Goal: Information Seeking & Learning: Understand process/instructions

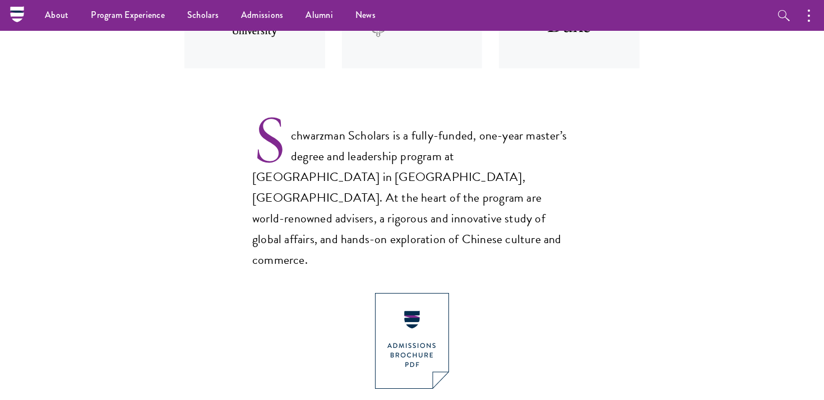
scroll to position [609, 0]
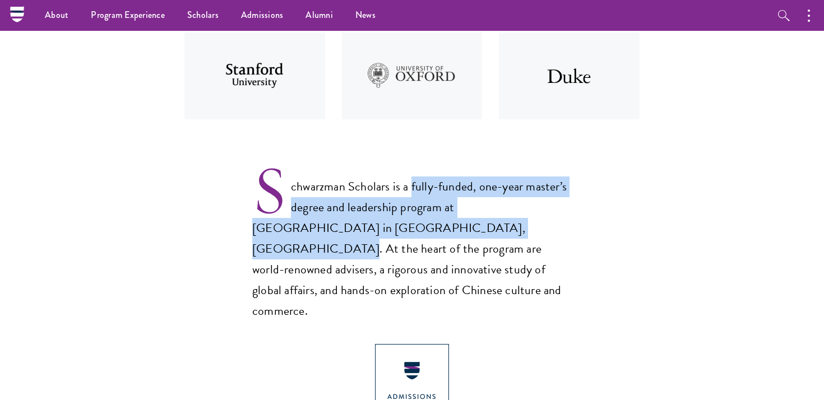
drag, startPoint x: 410, startPoint y: 183, endPoint x: 411, endPoint y: 235, distance: 51.6
click at [411, 235] on p "Schwarzman Scholars is a fully-funded, one-year master’s degree and leadership …" at bounding box center [411, 240] width 319 height 164
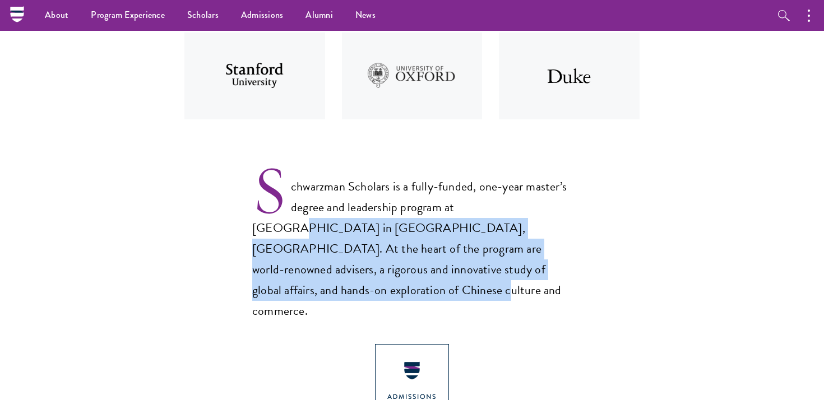
drag, startPoint x: 545, startPoint y: 271, endPoint x: 492, endPoint y: 212, distance: 79.4
click at [492, 212] on p "Schwarzman Scholars is a fully-funded, one-year master’s degree and leadership …" at bounding box center [411, 240] width 319 height 164
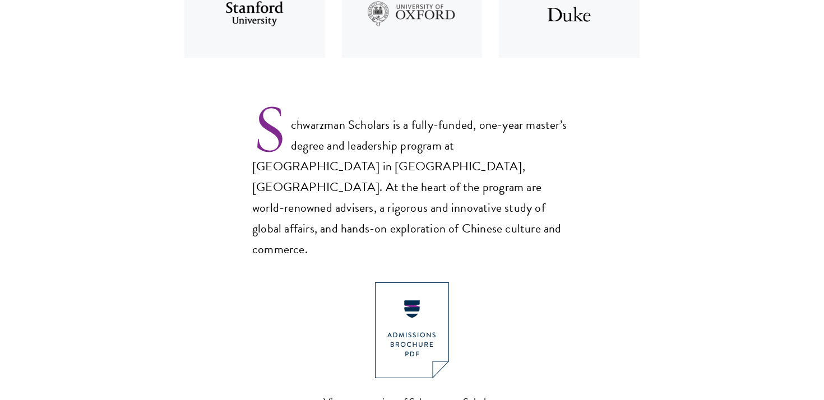
scroll to position [794, 0]
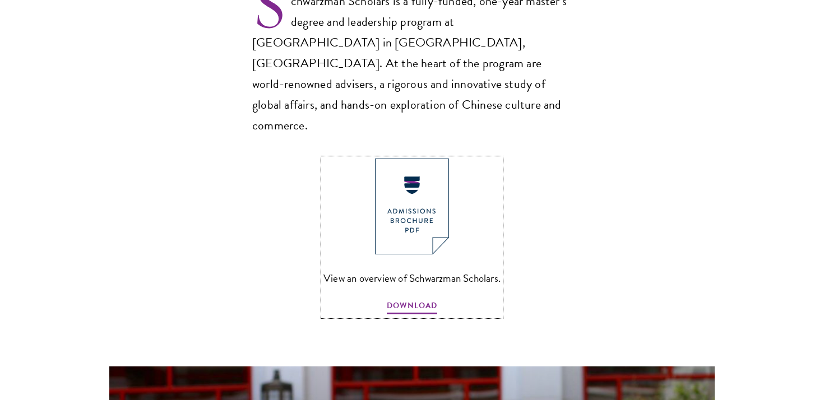
click at [429, 177] on img at bounding box center [412, 207] width 74 height 96
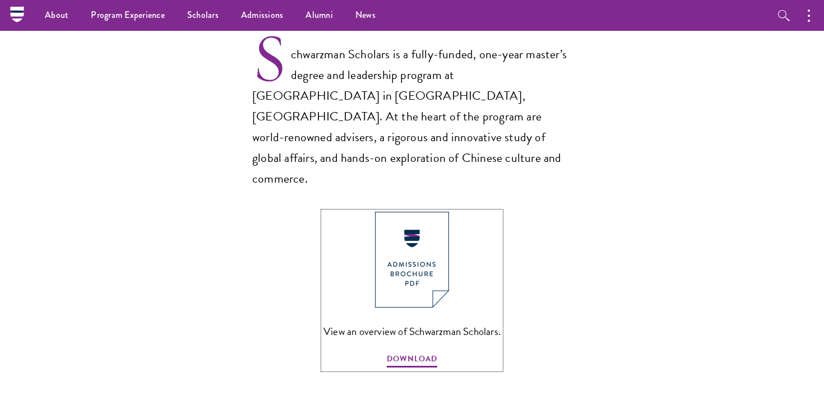
scroll to position [736, 0]
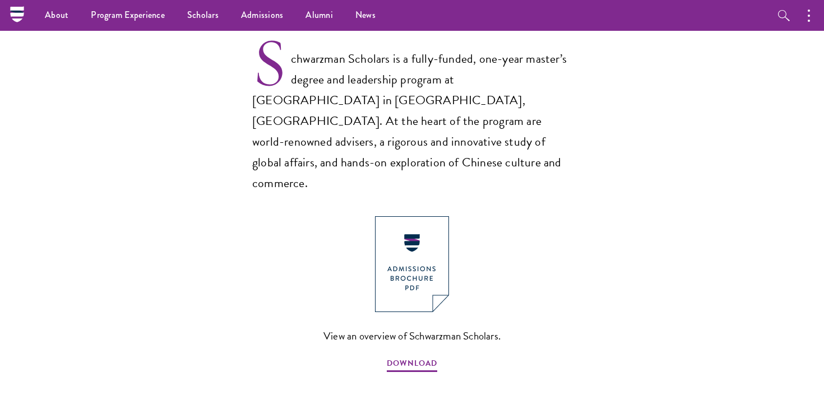
click at [469, 81] on p "Schwarzman Scholars is a fully-funded, one-year master’s degree and leadership …" at bounding box center [411, 112] width 319 height 164
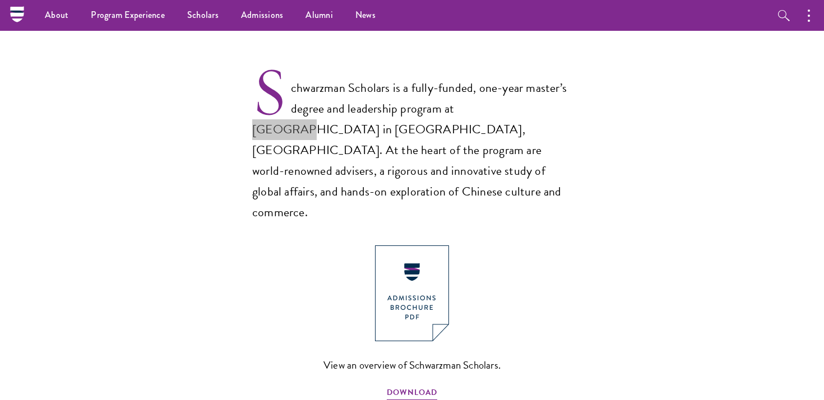
scroll to position [669, 0]
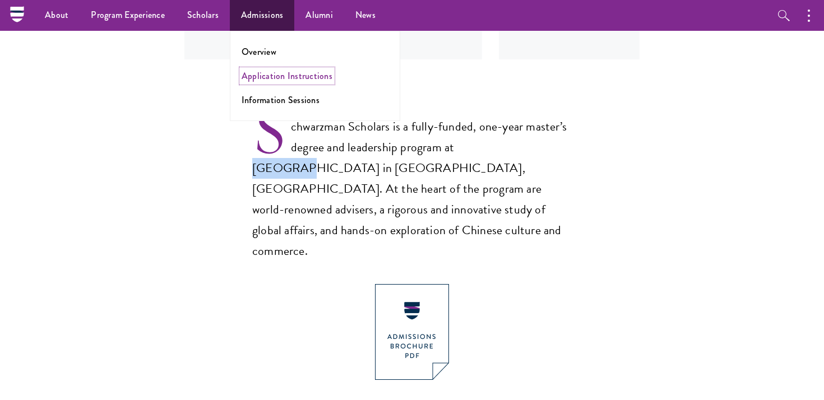
click at [258, 75] on link "Application Instructions" at bounding box center [287, 75] width 91 height 13
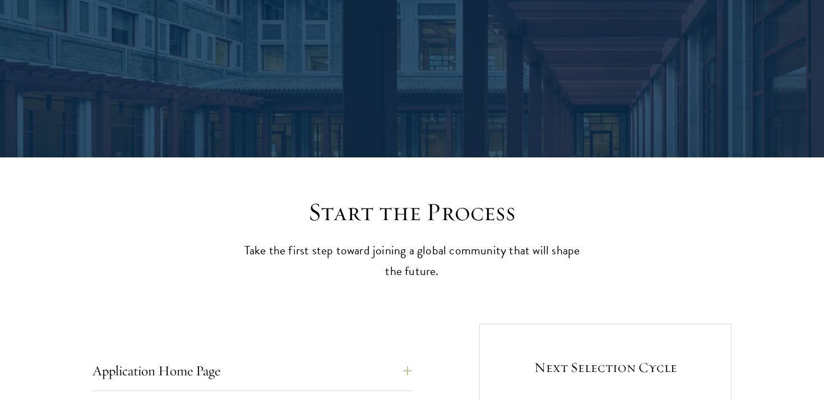
scroll to position [294, 0]
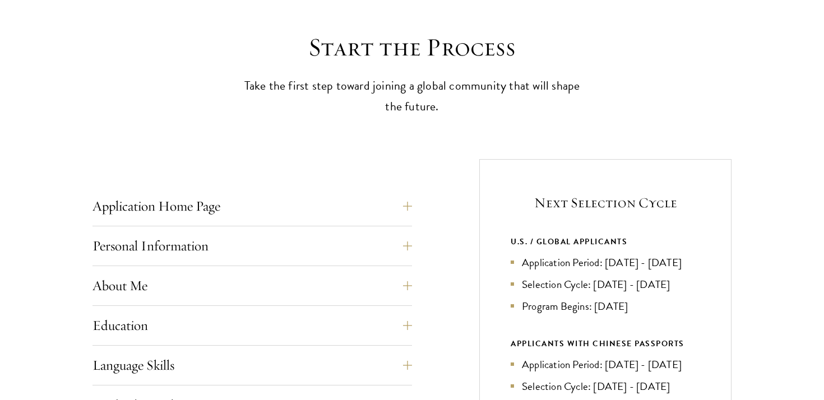
drag, startPoint x: 552, startPoint y: 280, endPoint x: 528, endPoint y: 257, distance: 32.9
click at [528, 257] on li "Application Period: Apr 2026 - Sep 2026" at bounding box center [605, 262] width 189 height 16
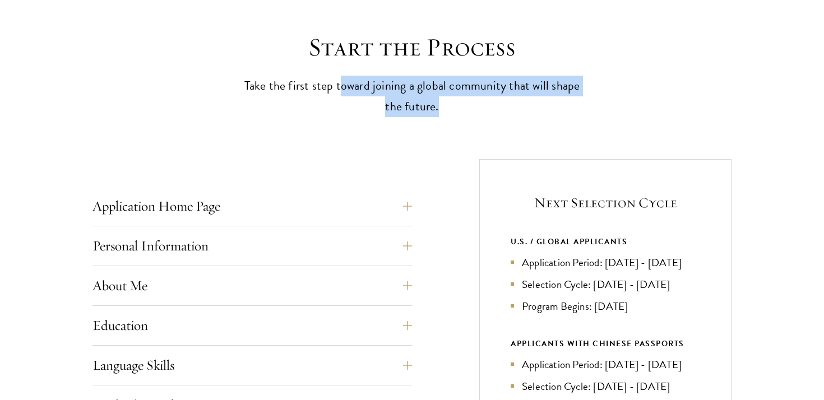
drag, startPoint x: 445, startPoint y: 109, endPoint x: 343, endPoint y: 86, distance: 104.7
click at [343, 86] on p "Take the first step toward joining a global community that will shape the futur…" at bounding box center [411, 96] width 347 height 41
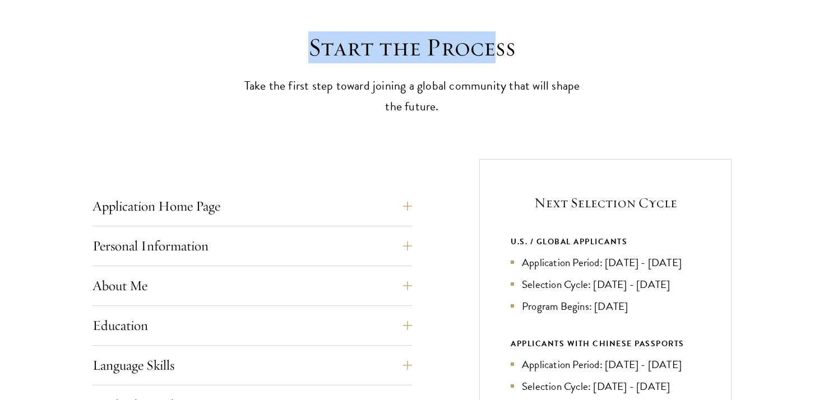
drag, startPoint x: 304, startPoint y: 49, endPoint x: 497, endPoint y: 49, distance: 192.2
click at [497, 49] on h2 "Start the Process" at bounding box center [411, 47] width 347 height 31
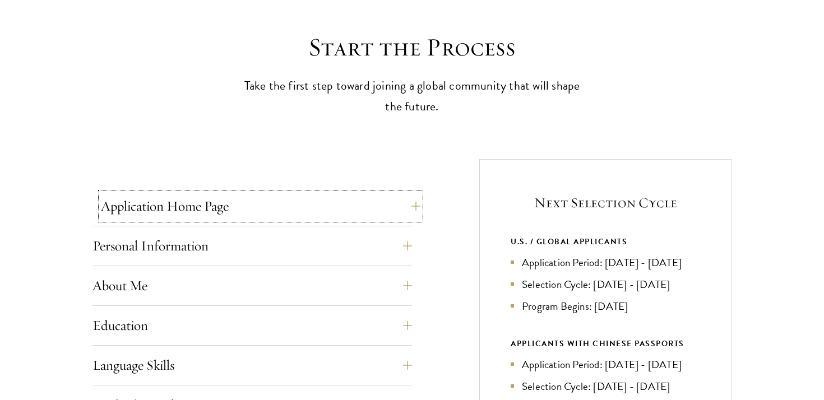
click at [322, 198] on button "Application Home Page" at bounding box center [260, 206] width 319 height 27
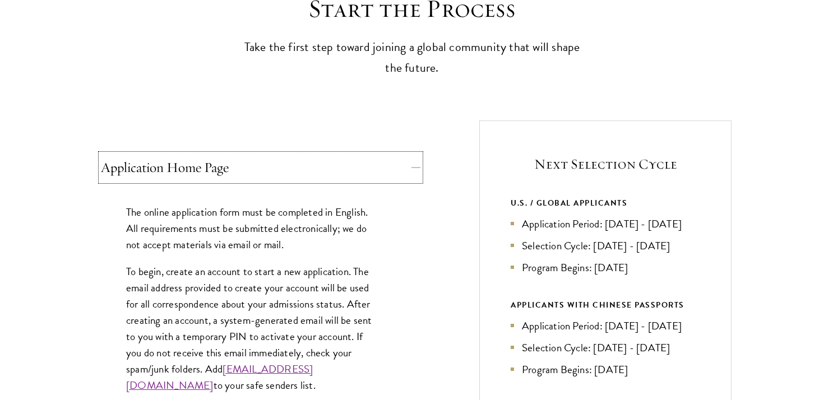
scroll to position [387, 0]
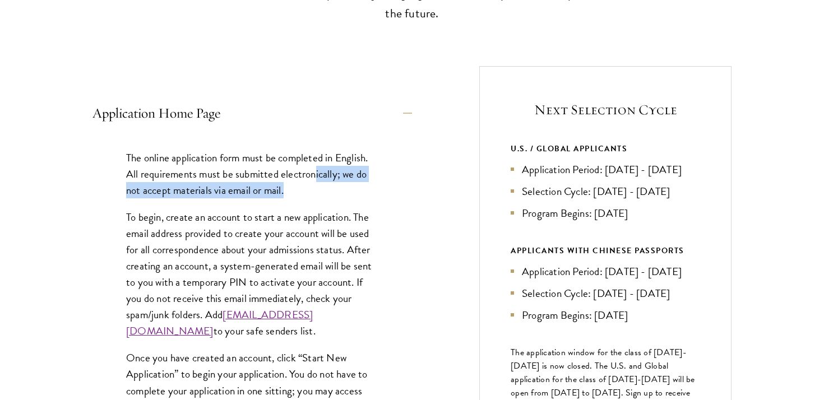
drag, startPoint x: 317, startPoint y: 189, endPoint x: 317, endPoint y: 174, distance: 15.1
click at [317, 174] on p "The online application form must be completed in English. All requirements must…" at bounding box center [252, 174] width 252 height 49
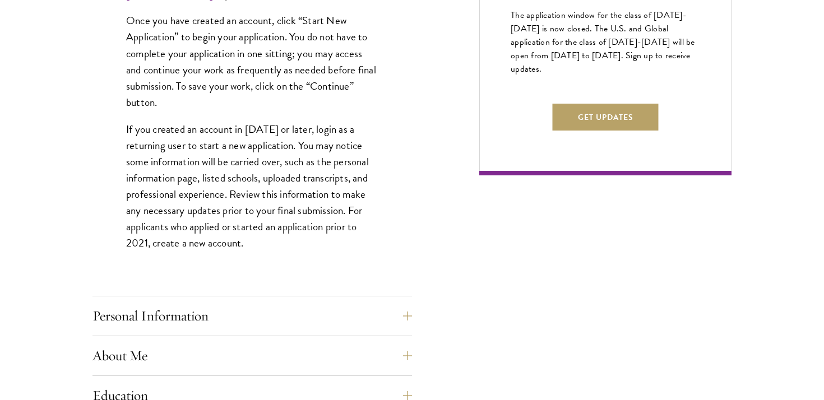
scroll to position [738, 0]
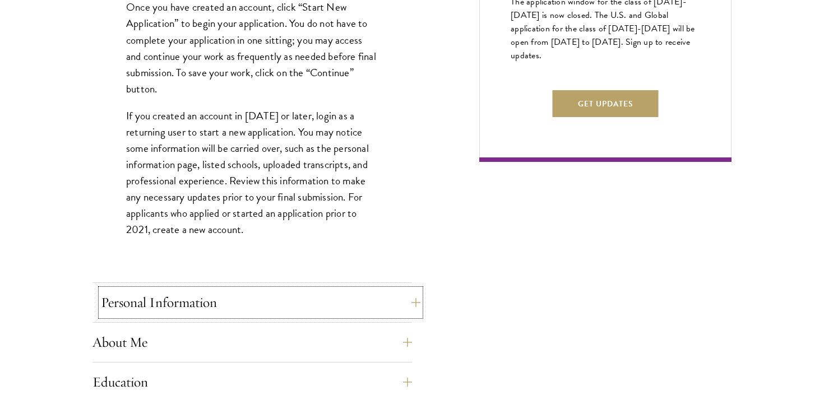
click at [330, 297] on button "Personal Information" at bounding box center [260, 302] width 319 height 27
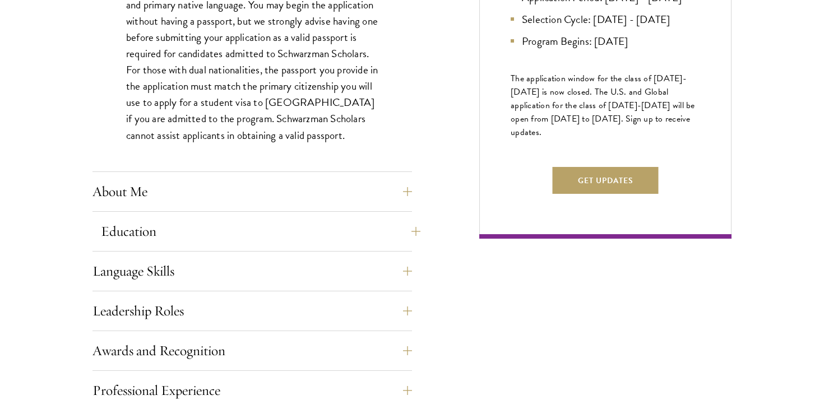
scroll to position [674, 0]
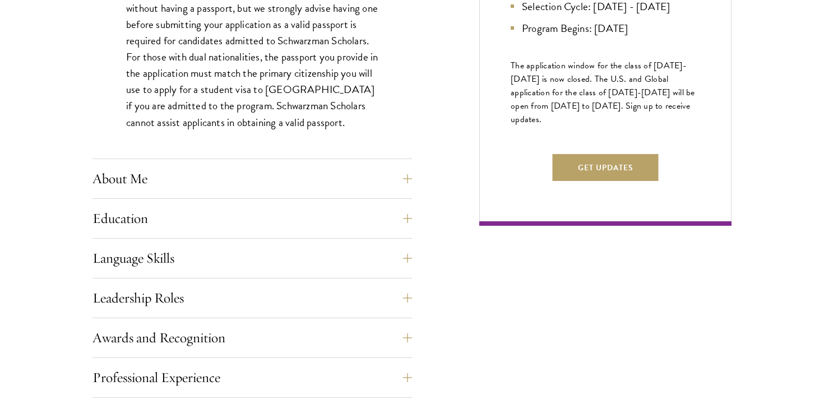
click at [344, 164] on div "Application Home Page The online application form must be completed in English.…" at bounding box center [251, 264] width 319 height 903
click at [340, 179] on button "About Me" at bounding box center [260, 178] width 319 height 27
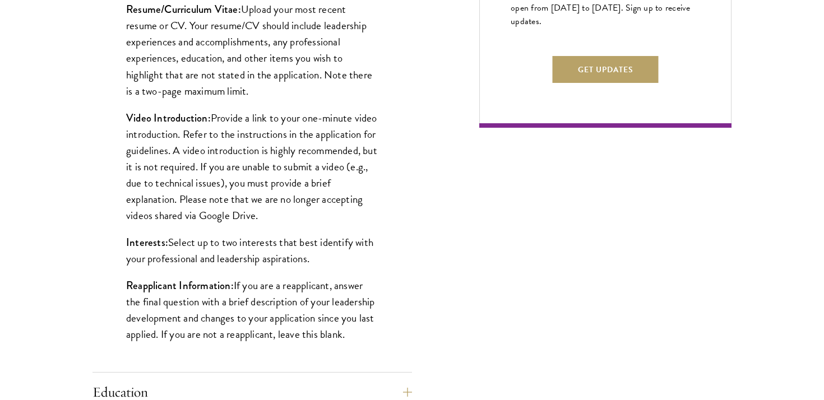
scroll to position [829, 0]
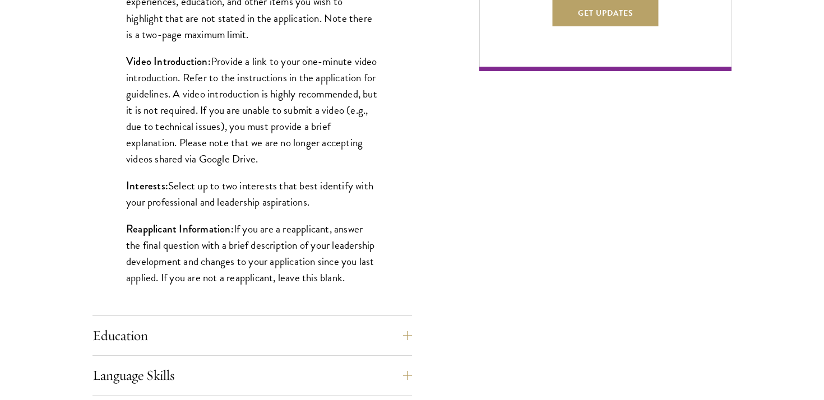
drag, startPoint x: 313, startPoint y: 203, endPoint x: 312, endPoint y: 179, distance: 24.1
click at [312, 179] on p "Interests: Select up to two interests that best identify with your professional…" at bounding box center [252, 194] width 252 height 33
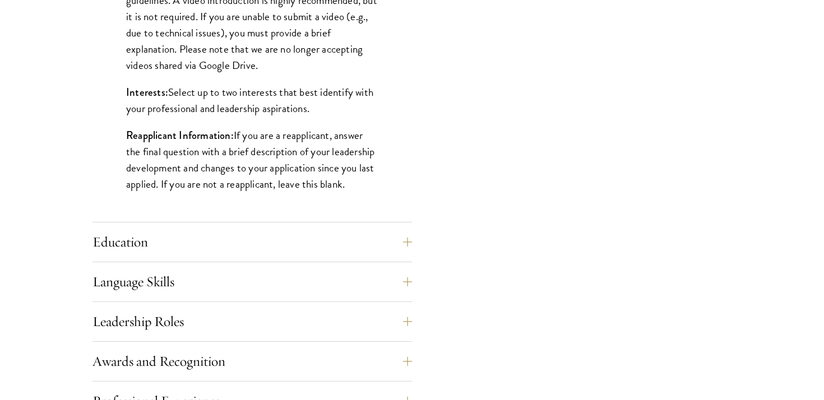
scroll to position [948, 0]
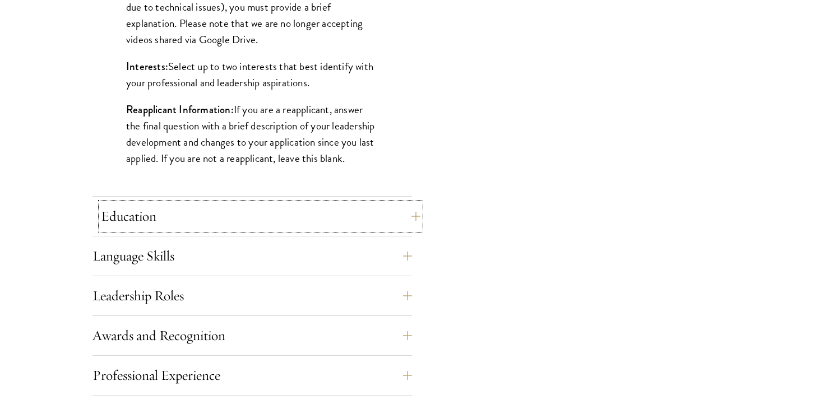
click at [304, 219] on button "Education" at bounding box center [260, 216] width 319 height 27
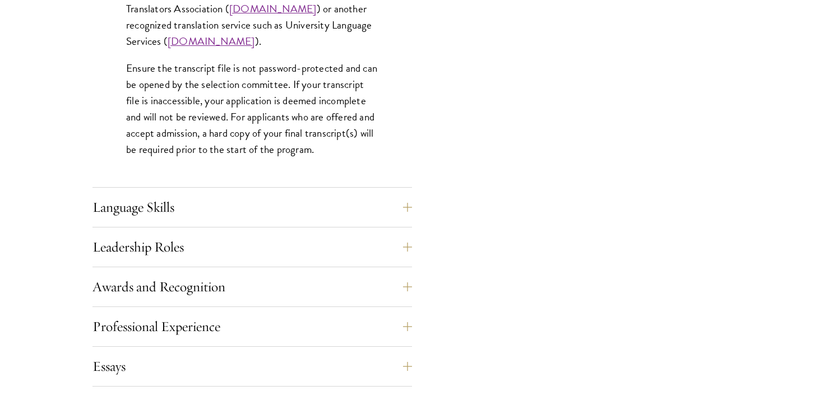
scroll to position [1776, 0]
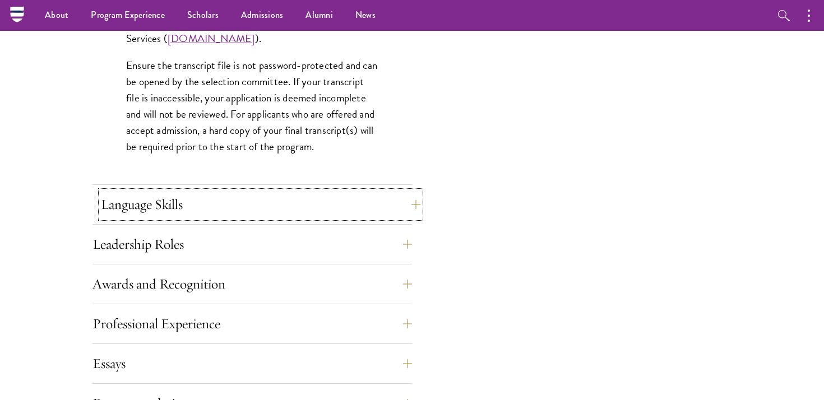
click at [291, 200] on button "Language Skills" at bounding box center [260, 204] width 319 height 27
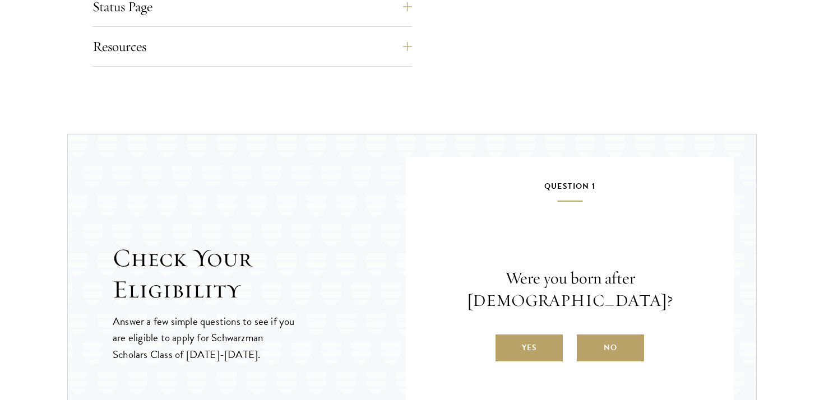
scroll to position [1606, 0]
click at [551, 339] on label "Yes" at bounding box center [528, 347] width 67 height 27
click at [506, 339] on input "Yes" at bounding box center [500, 340] width 10 height 10
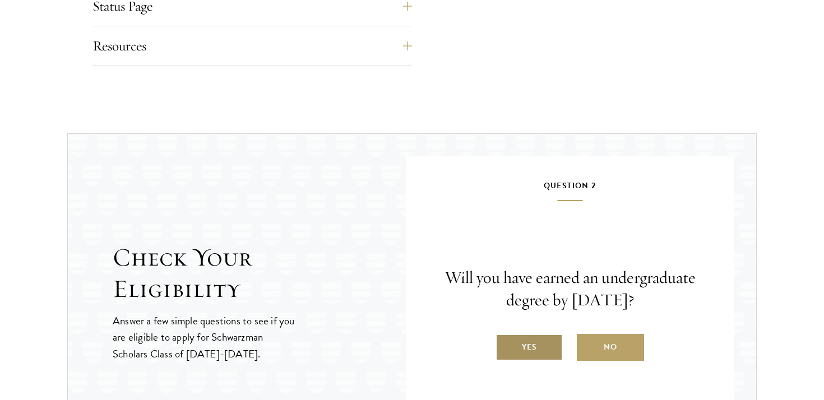
click at [532, 347] on label "Yes" at bounding box center [528, 347] width 67 height 27
click at [506, 345] on input "Yes" at bounding box center [500, 340] width 10 height 10
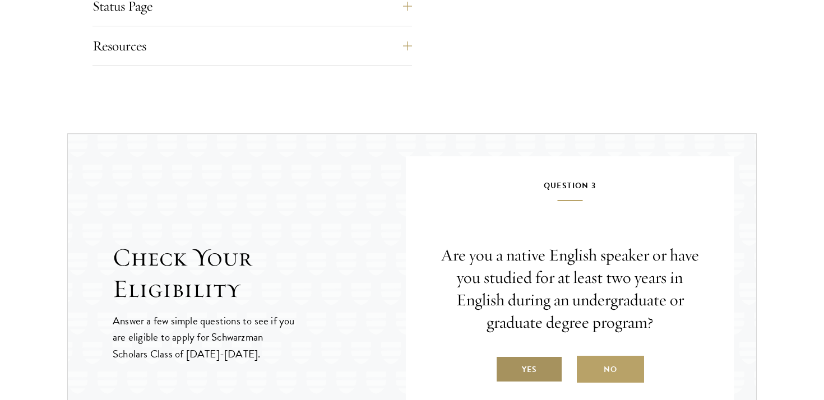
click at [532, 377] on label "Yes" at bounding box center [528, 369] width 67 height 27
click at [506, 368] on input "Yes" at bounding box center [500, 363] width 10 height 10
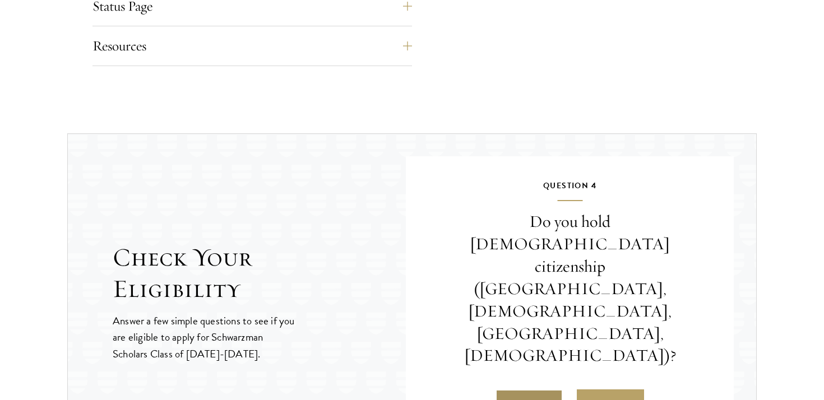
click at [526, 390] on label "Yes" at bounding box center [528, 403] width 67 height 27
click at [506, 391] on input "Yes" at bounding box center [500, 396] width 10 height 10
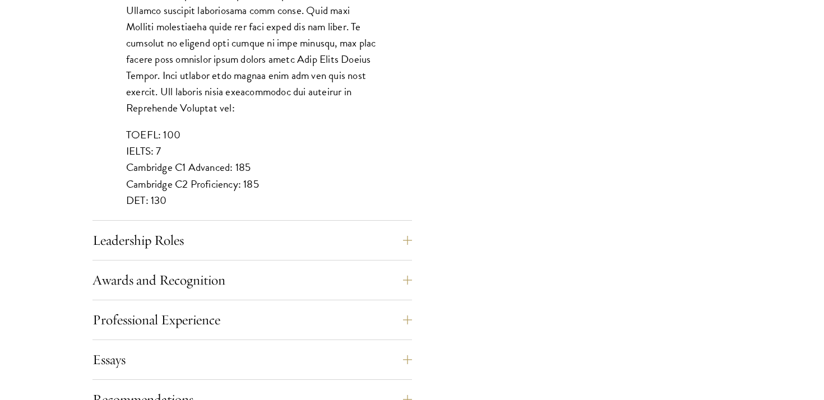
scroll to position [1153, 0]
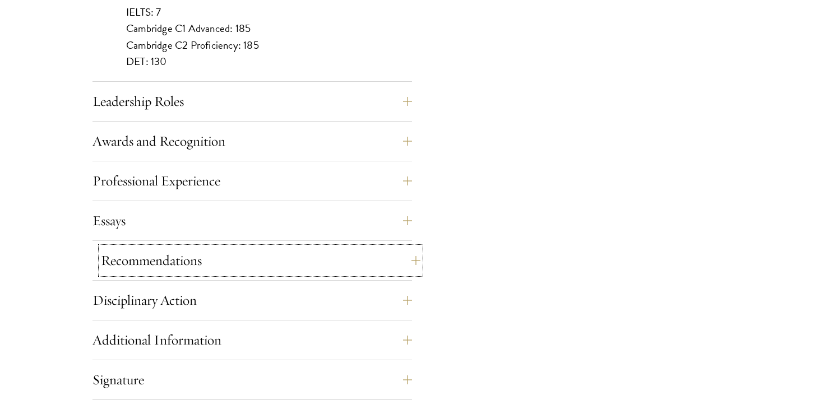
click at [363, 263] on button "Recommendations" at bounding box center [260, 260] width 319 height 27
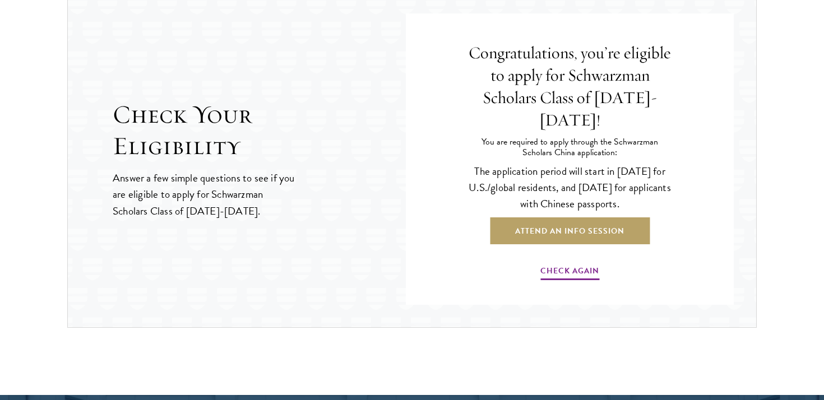
scroll to position [2128, 0]
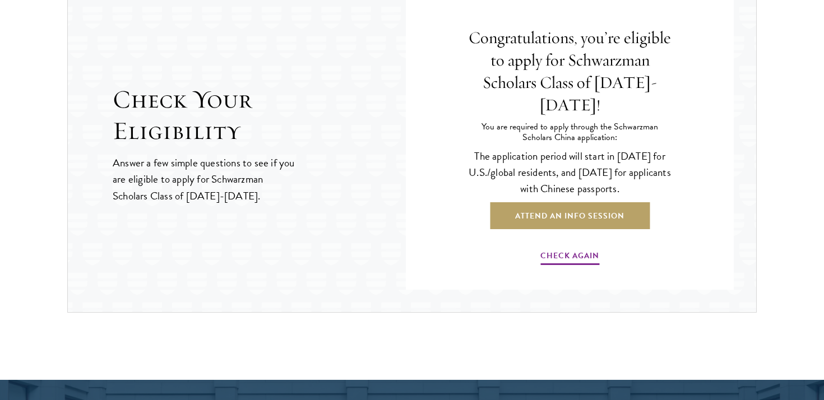
click at [559, 258] on div "Congratulations, you’re eligible to apply for Schwarzman Scholars Class of 2027…" at bounding box center [569, 147] width 261 height 252
click at [559, 251] on link "Check Again" at bounding box center [569, 257] width 59 height 17
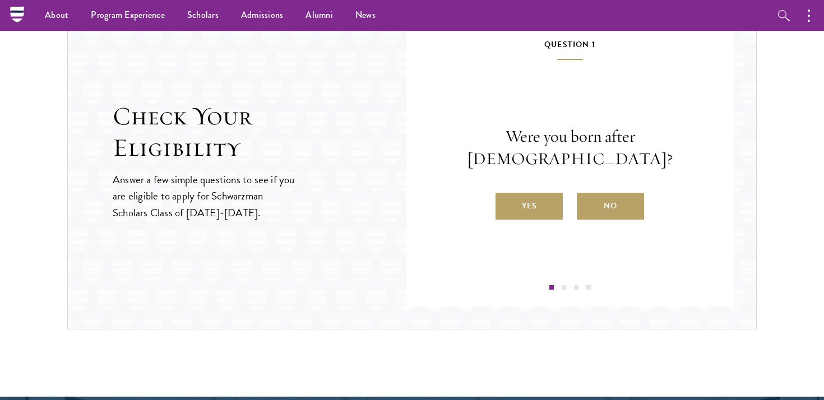
scroll to position [2104, 0]
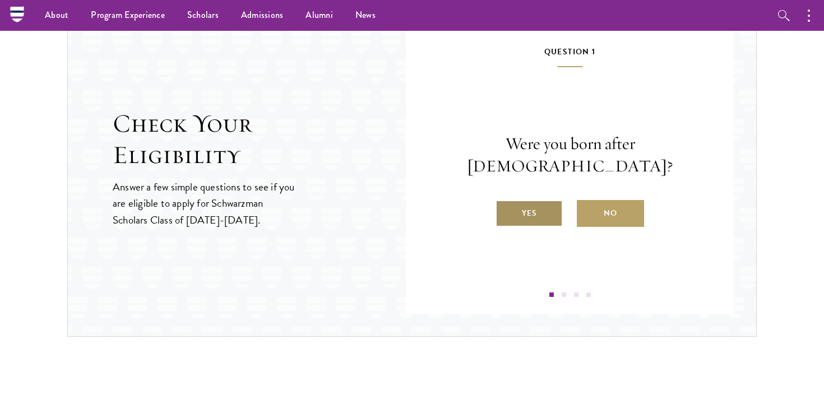
click at [543, 200] on label "Yes" at bounding box center [528, 213] width 67 height 27
click at [506, 201] on input "Yes" at bounding box center [500, 206] width 10 height 10
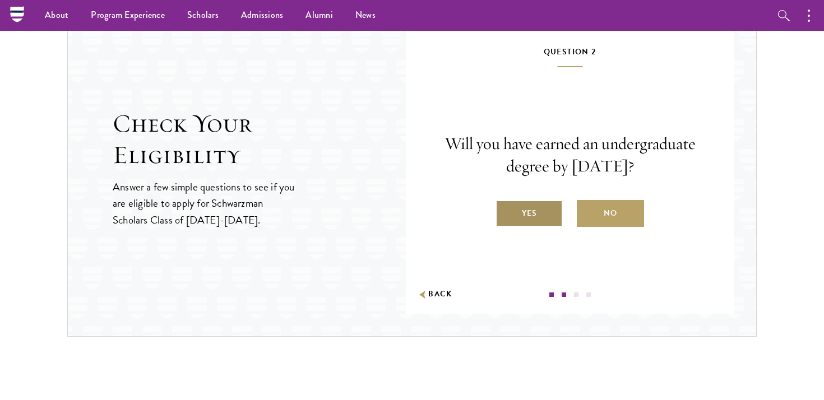
click at [537, 220] on label "Yes" at bounding box center [528, 213] width 67 height 27
click at [506, 211] on input "Yes" at bounding box center [500, 206] width 10 height 10
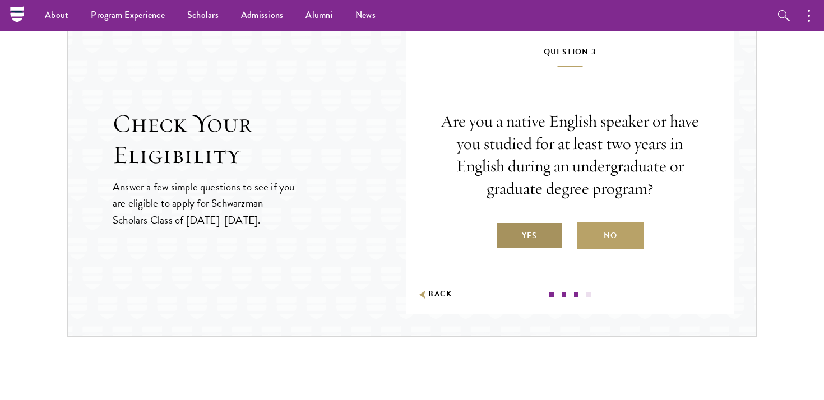
click at [536, 231] on label "Yes" at bounding box center [528, 235] width 67 height 27
click at [506, 231] on input "Yes" at bounding box center [500, 229] width 10 height 10
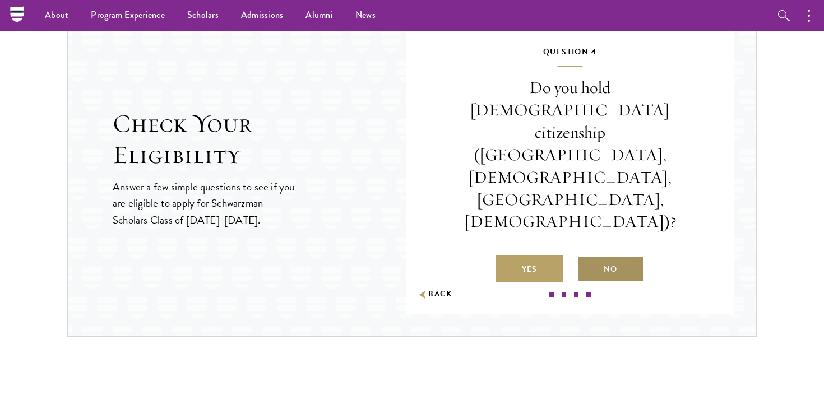
click at [593, 256] on label "No" at bounding box center [610, 269] width 67 height 27
click at [587, 257] on input "No" at bounding box center [582, 262] width 10 height 10
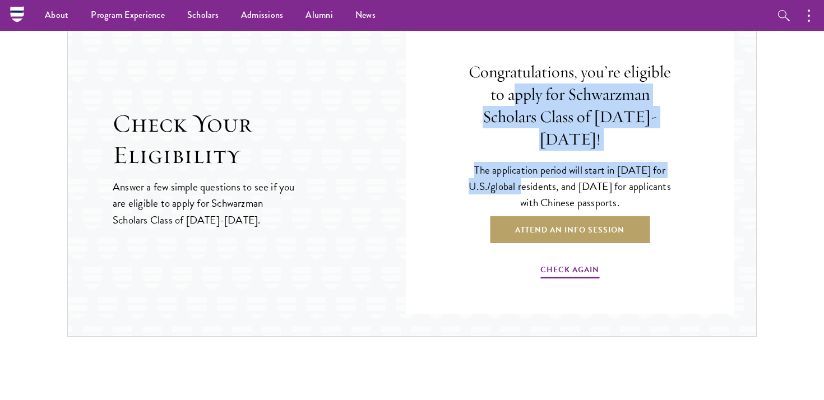
drag, startPoint x: 513, startPoint y: 98, endPoint x: 526, endPoint y: 169, distance: 72.2
click at [526, 169] on div "Congratulations, you’re eligible to apply for Schwarzman Scholars Class of 2027…" at bounding box center [569, 171] width 261 height 252
click at [526, 169] on p "The application period will start in April 2026 for U.S./global residents, and …" at bounding box center [569, 186] width 205 height 49
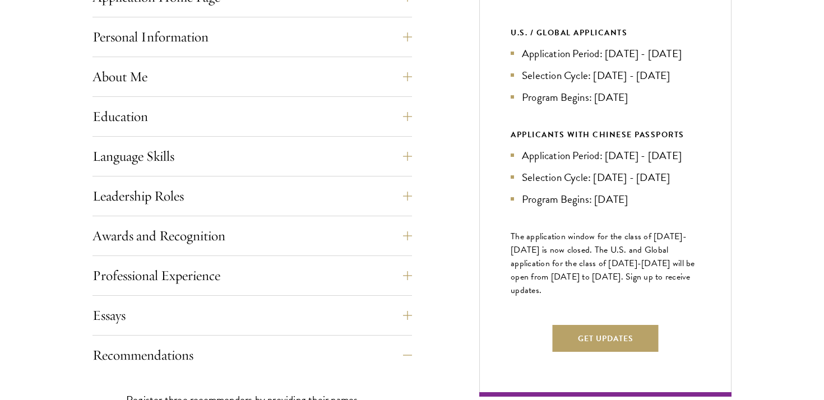
scroll to position [504, 0]
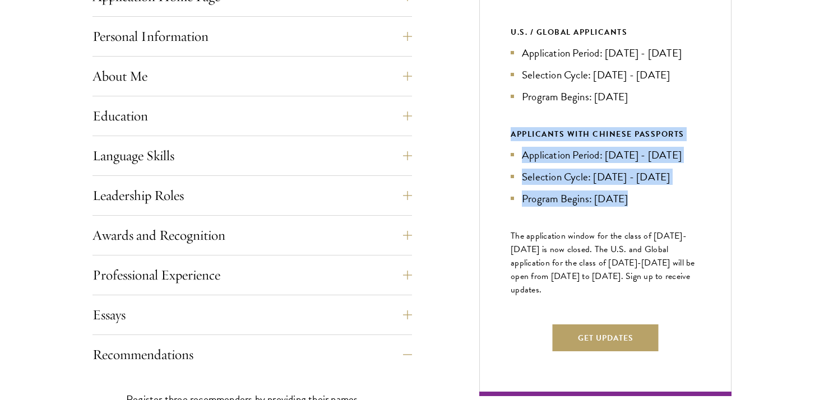
drag, startPoint x: 564, startPoint y: 242, endPoint x: 562, endPoint y: 129, distance: 112.7
click at [562, 129] on div "Next Selection Cycle U.S. / GLOBAL APPLICANTS Application Period: Apr 2026 - Se…" at bounding box center [605, 173] width 252 height 447
